Goal: Information Seeking & Learning: Learn about a topic

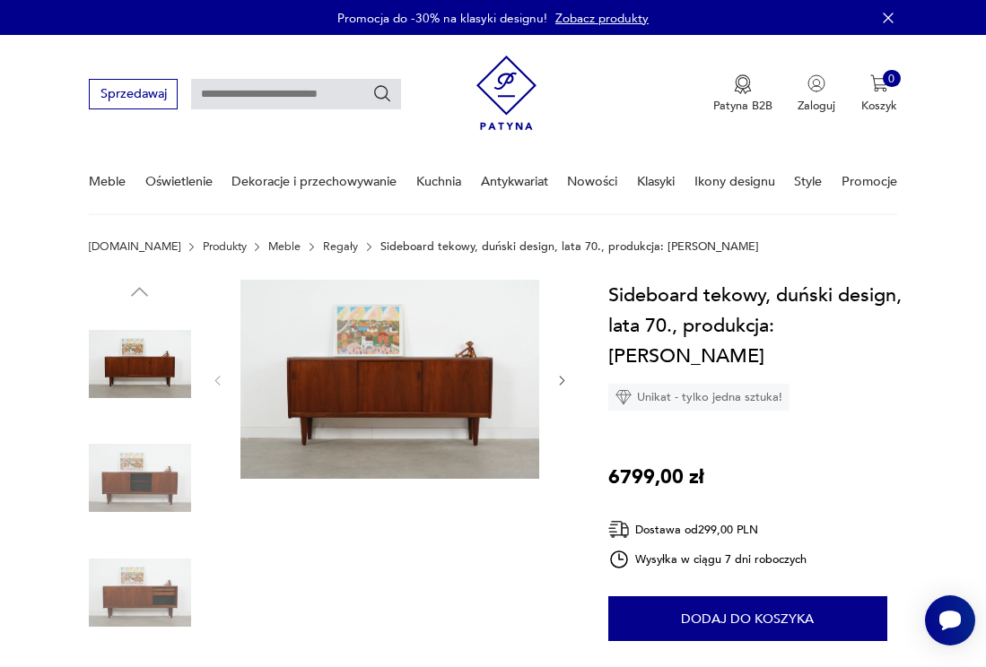
click at [561, 381] on icon "button" at bounding box center [561, 380] width 13 height 13
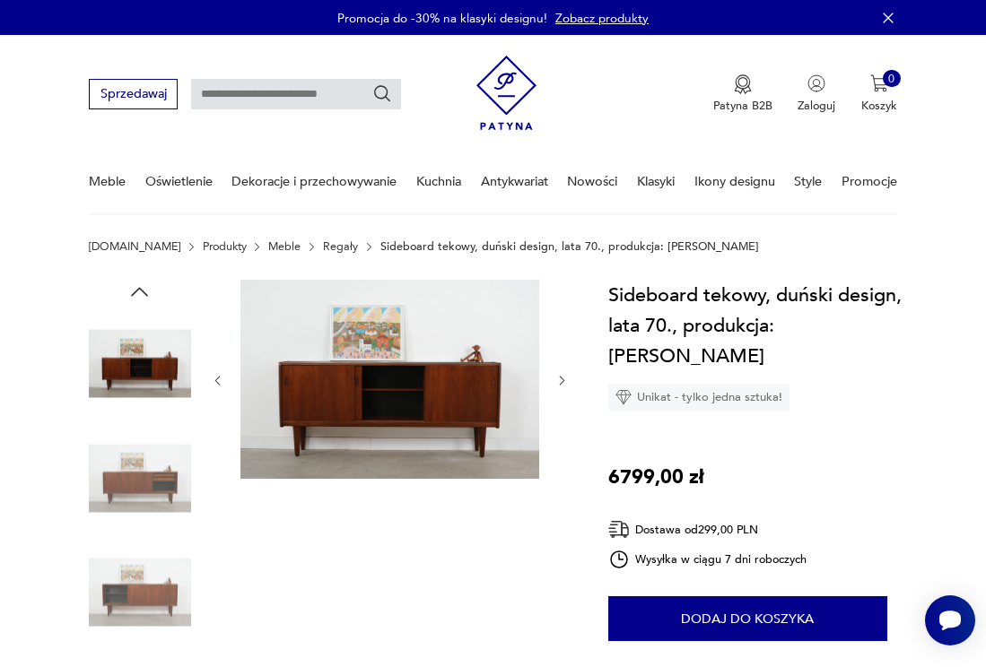
click at [564, 381] on icon "button" at bounding box center [562, 381] width 5 height 9
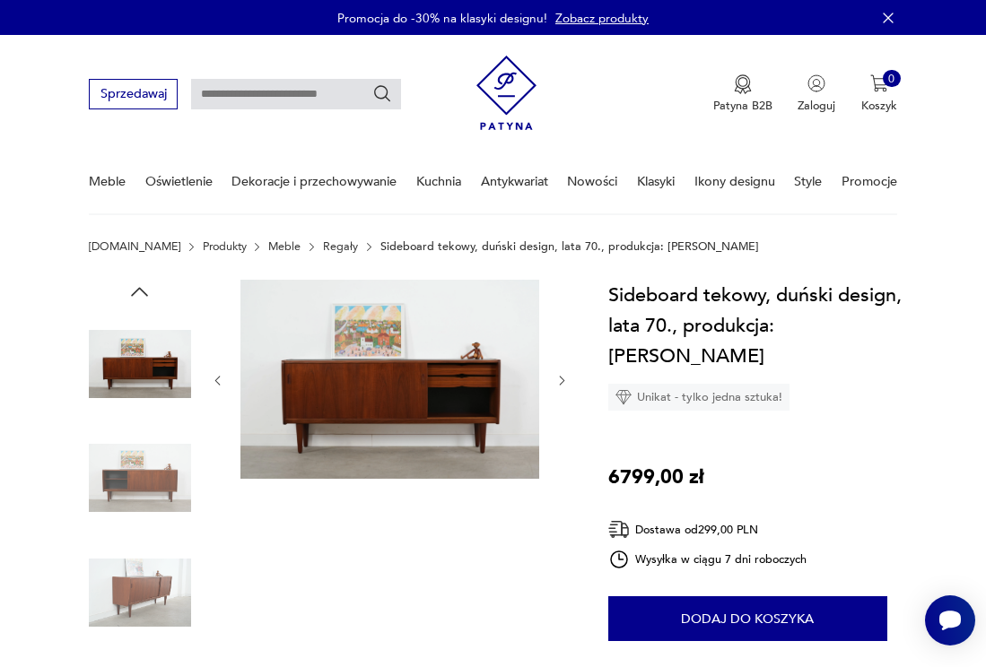
click at [564, 381] on icon "button" at bounding box center [562, 381] width 5 height 9
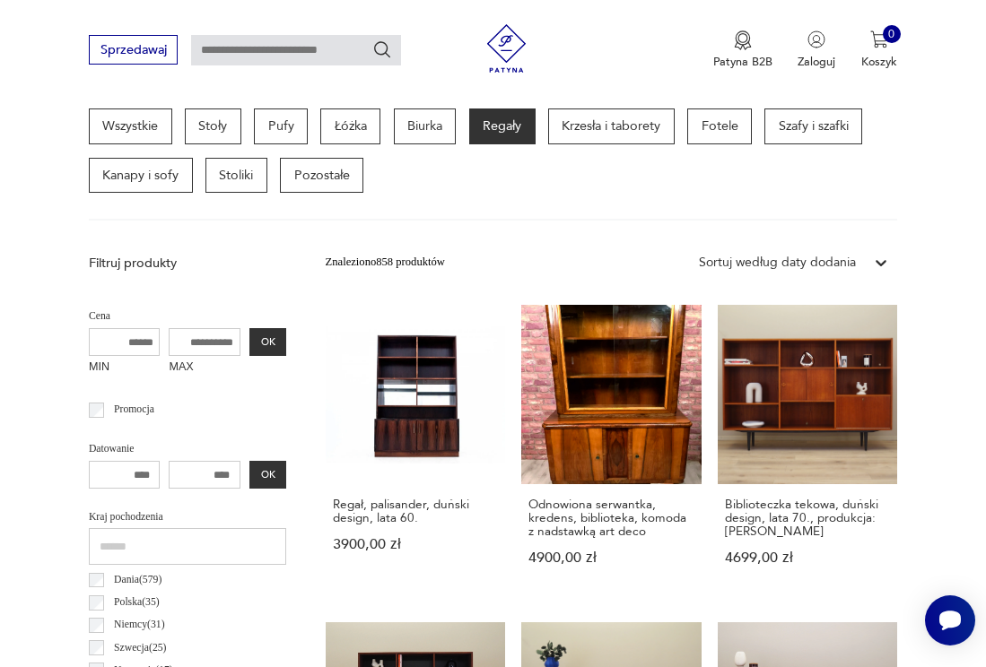
scroll to position [440, 0]
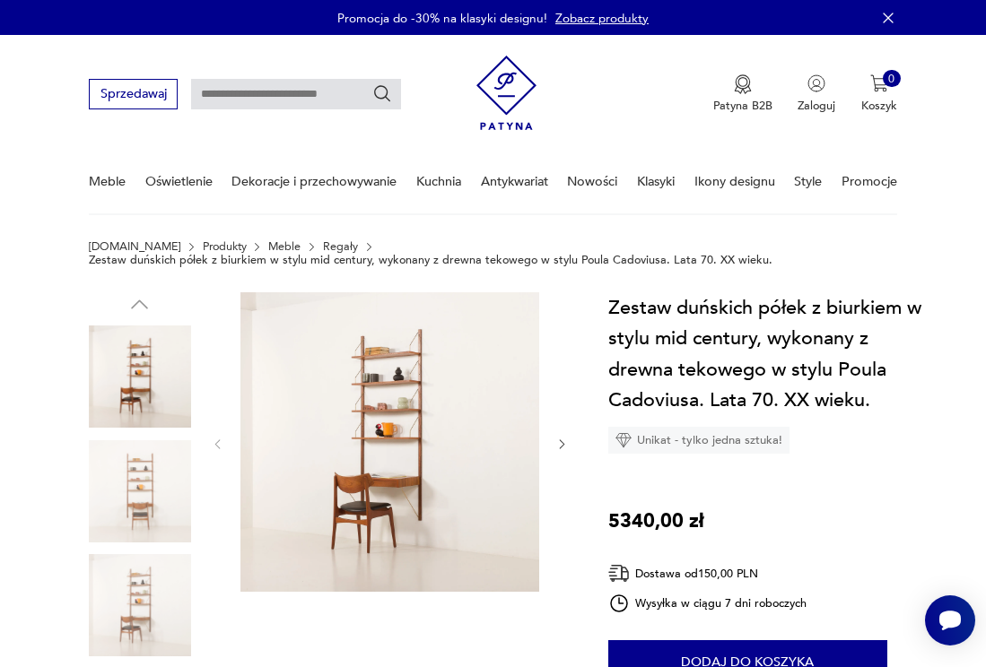
click at [151, 514] on img at bounding box center [140, 491] width 102 height 102
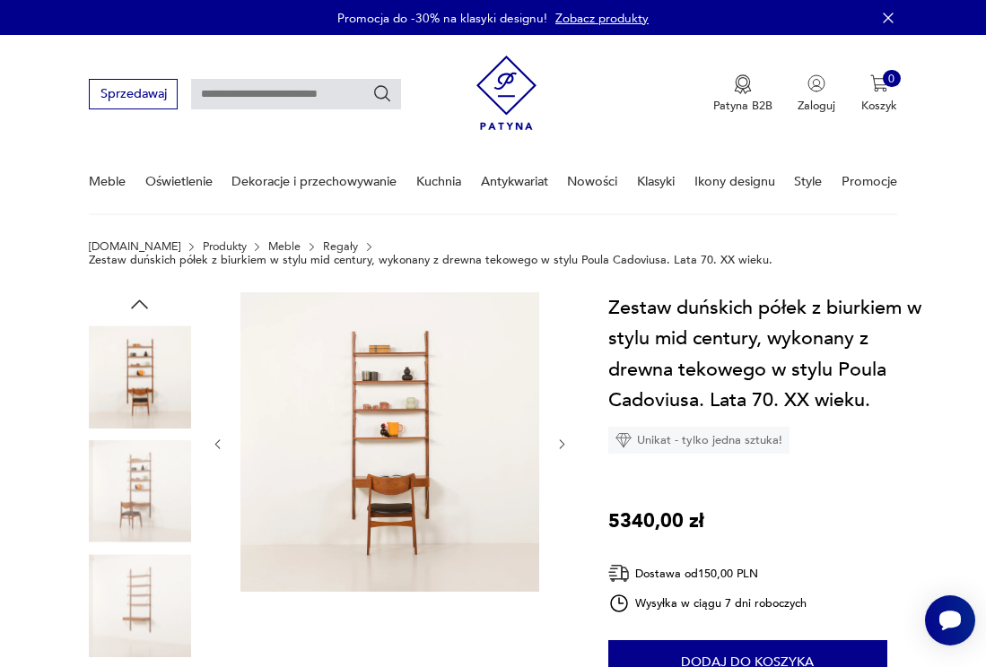
click at [151, 575] on img at bounding box center [140, 605] width 102 height 102
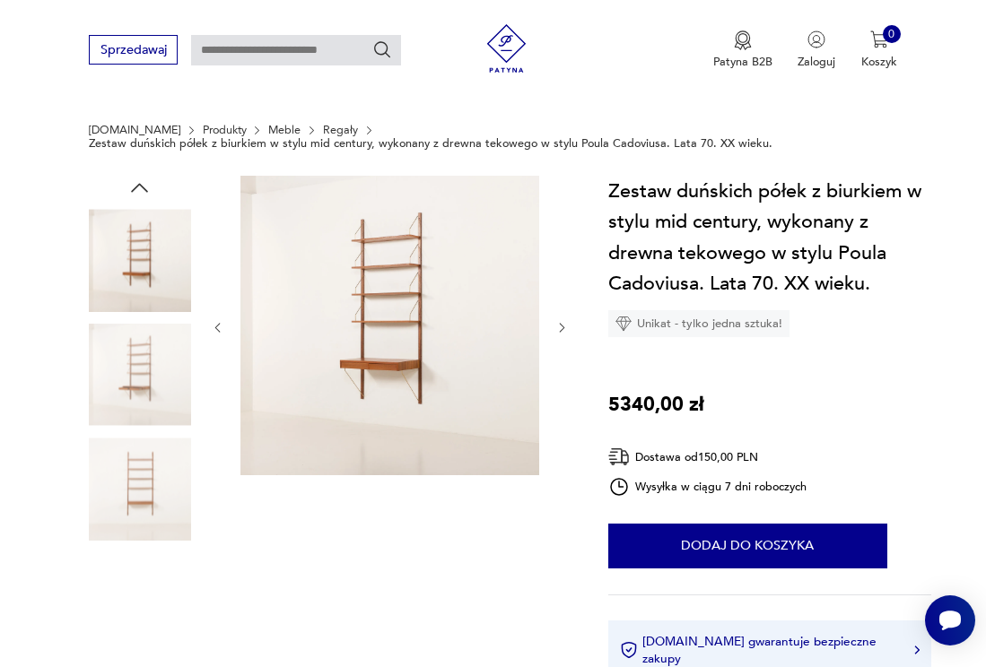
scroll to position [243, 0]
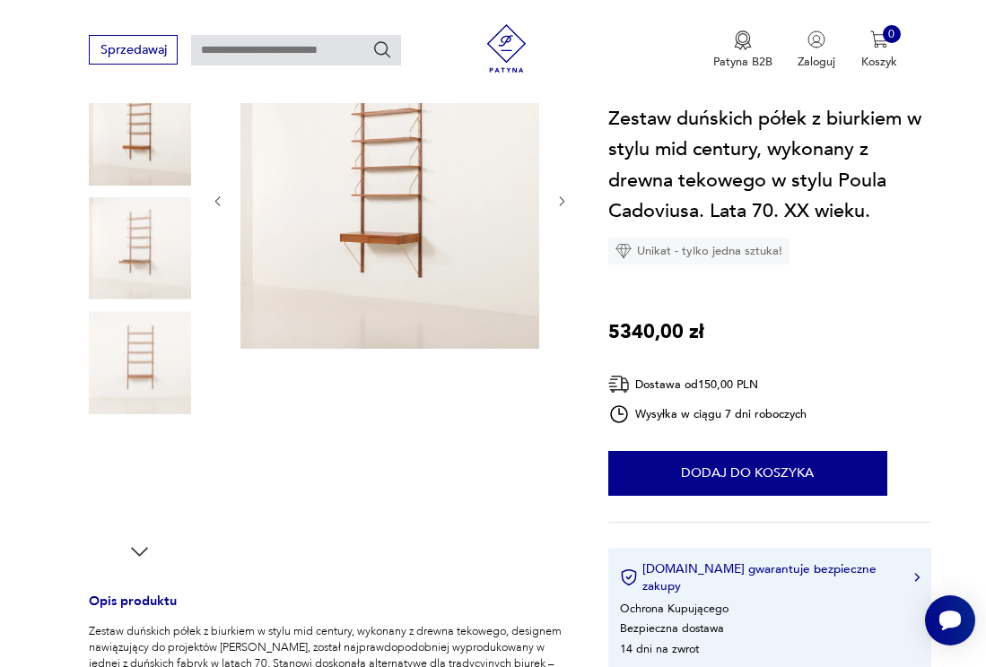
click at [156, 491] on img at bounding box center [140, 477] width 102 height 102
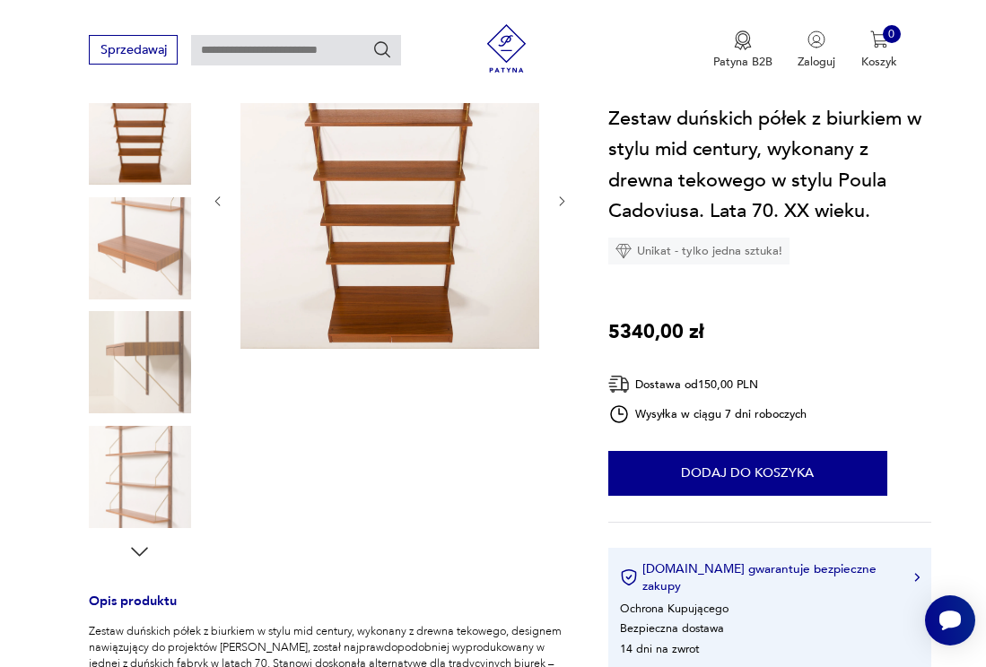
click at [138, 554] on icon "button" at bounding box center [140, 552] width 17 height 9
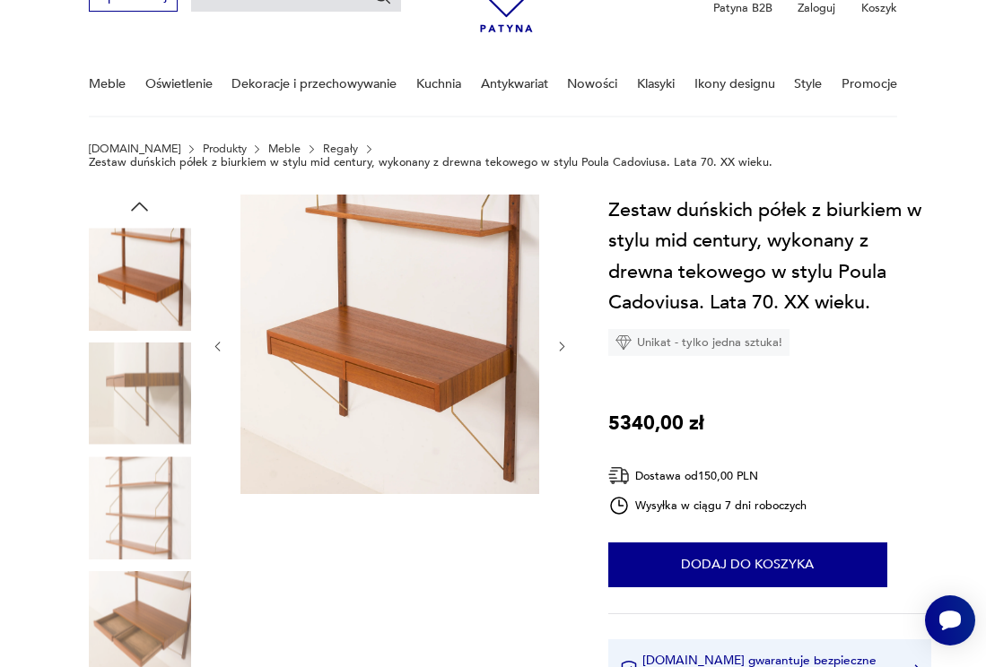
scroll to position [84, 0]
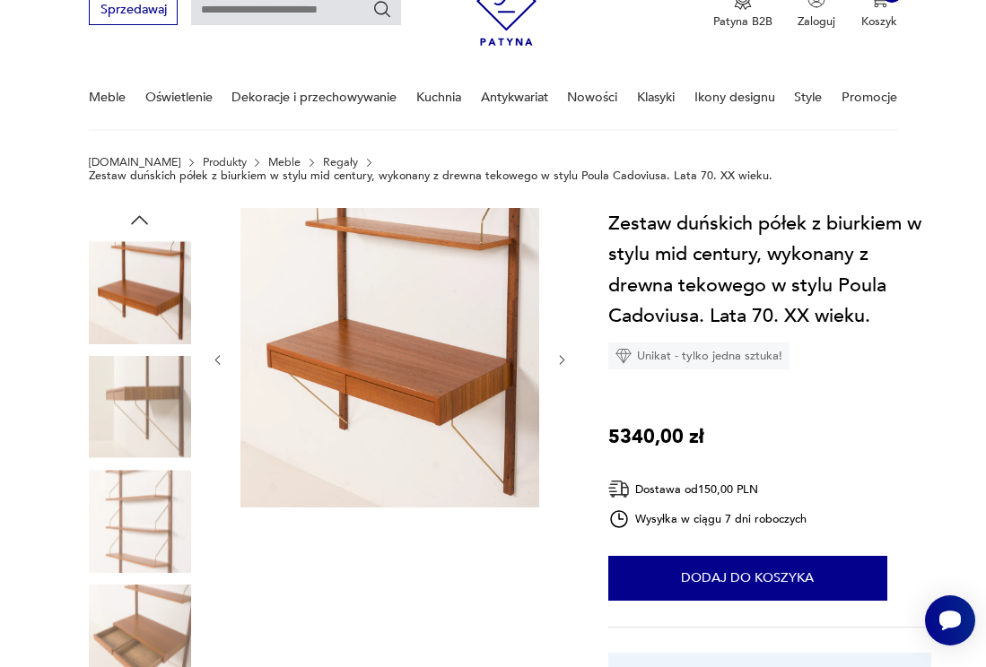
click at [143, 507] on img at bounding box center [140, 521] width 102 height 102
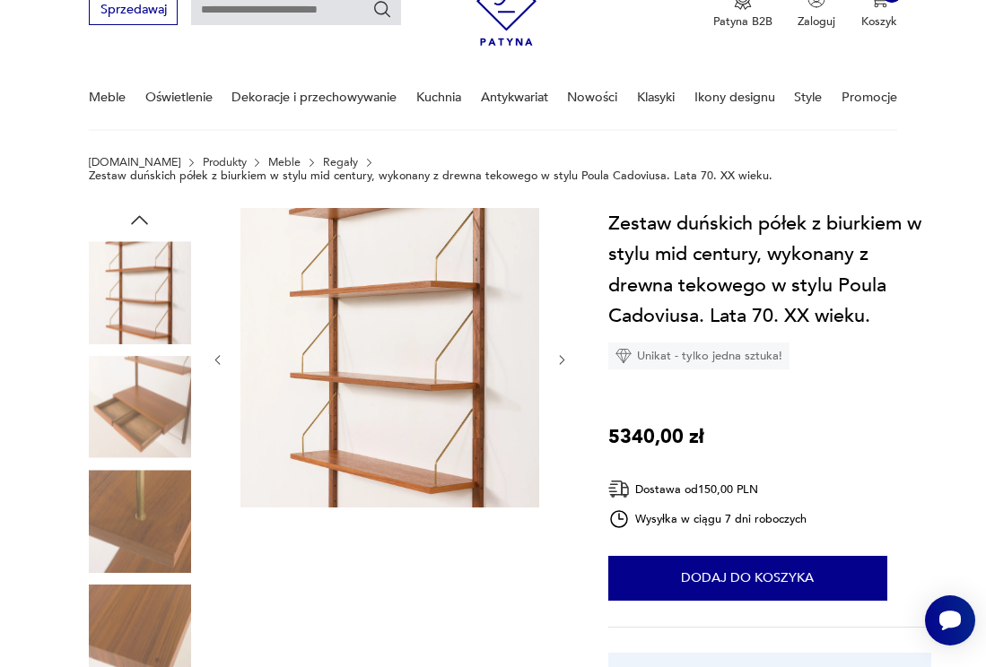
click at [144, 573] on div at bounding box center [140, 523] width 102 height 106
click at [155, 657] on img at bounding box center [140, 636] width 102 height 102
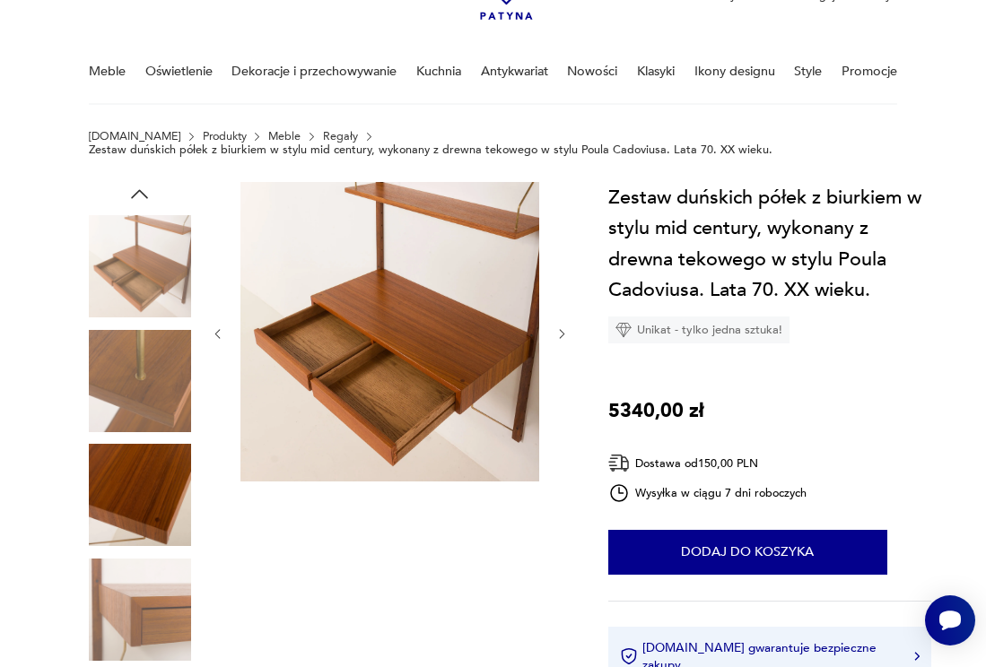
scroll to position [126, 0]
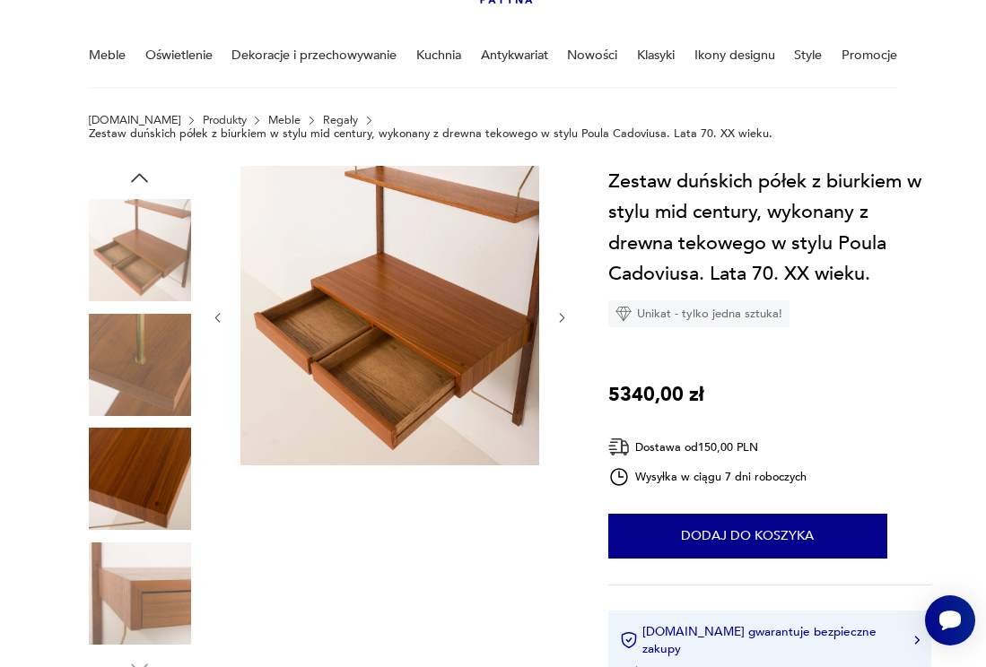
click at [159, 590] on img at bounding box center [140, 594] width 102 height 102
